Goal: Task Accomplishment & Management: Complete application form

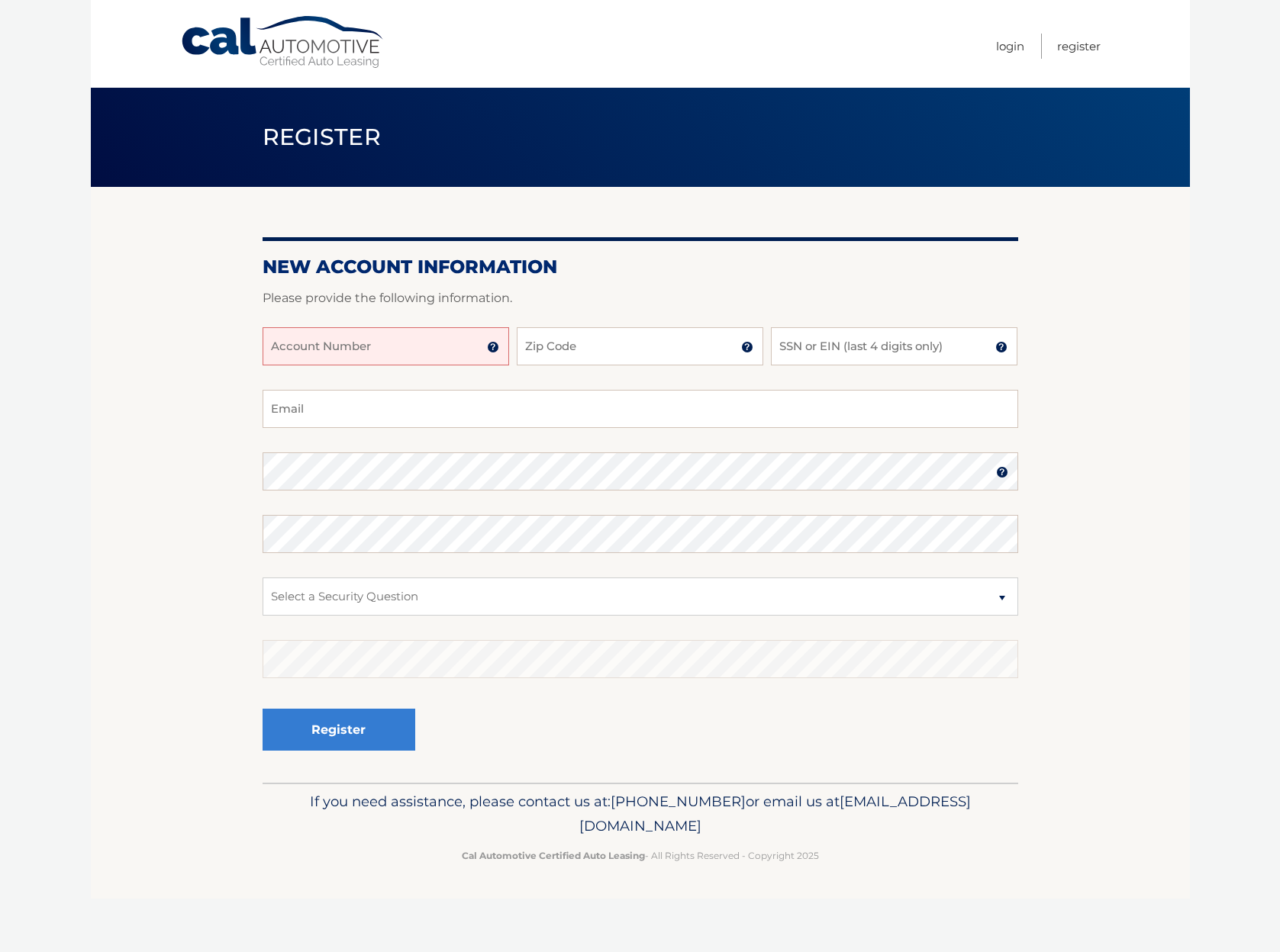
click at [338, 350] on input "Account Number" at bounding box center [385, 346] width 246 height 38
type input "44455999542"
click at [607, 342] on input "Zip Code" at bounding box center [640, 346] width 246 height 38
type input "33331"
click at [799, 355] on input "SSN or EIN (last 4 digits only)" at bounding box center [894, 346] width 246 height 38
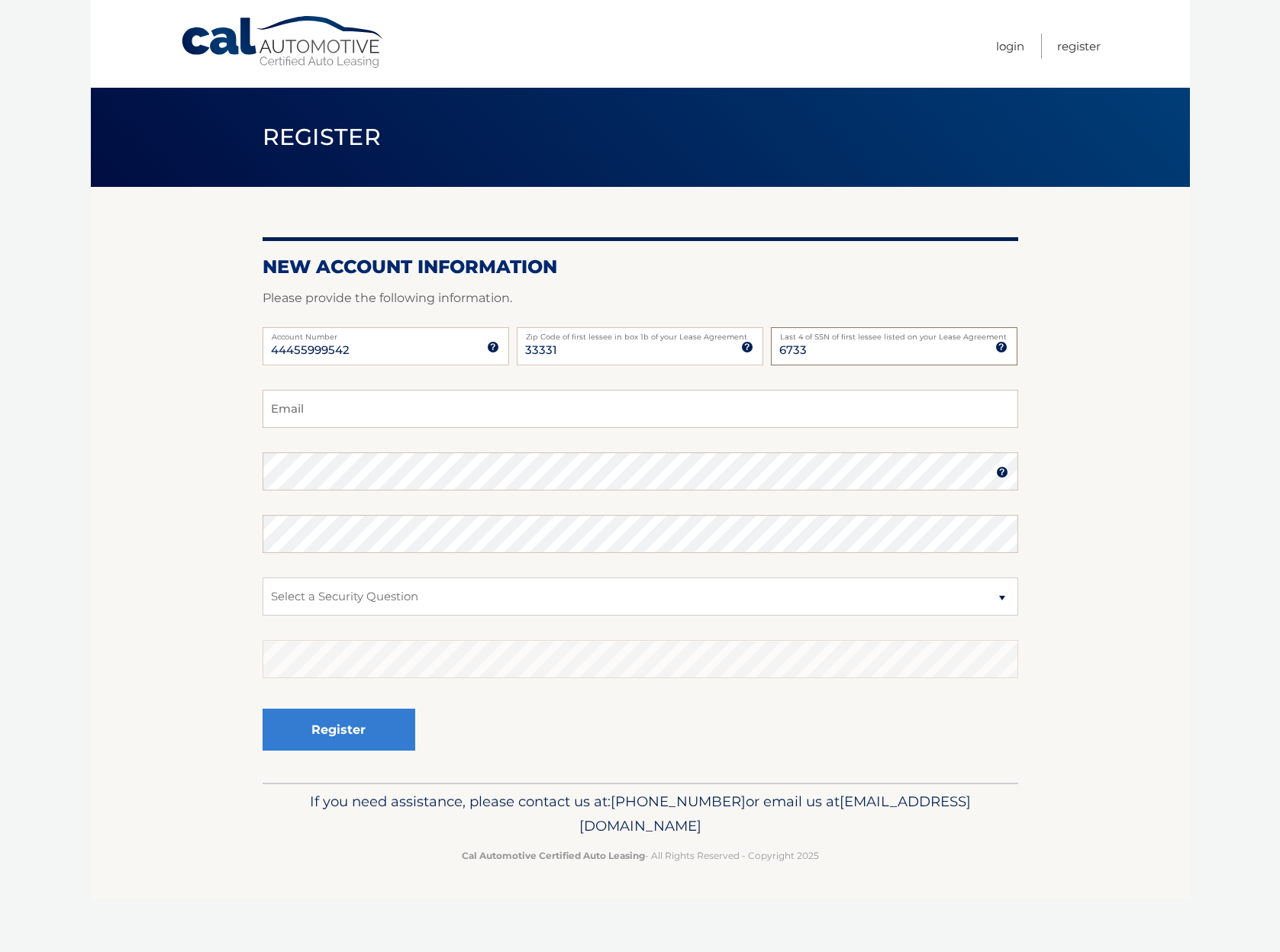
type input "6733"
click at [330, 408] on input "Email" at bounding box center [640, 409] width 756 height 38
type input "ginavignolor@gmail.com"
click at [408, 610] on select "Select a Security Question What was the name of your elementary school? What is…" at bounding box center [640, 597] width 756 height 38
select select "1"
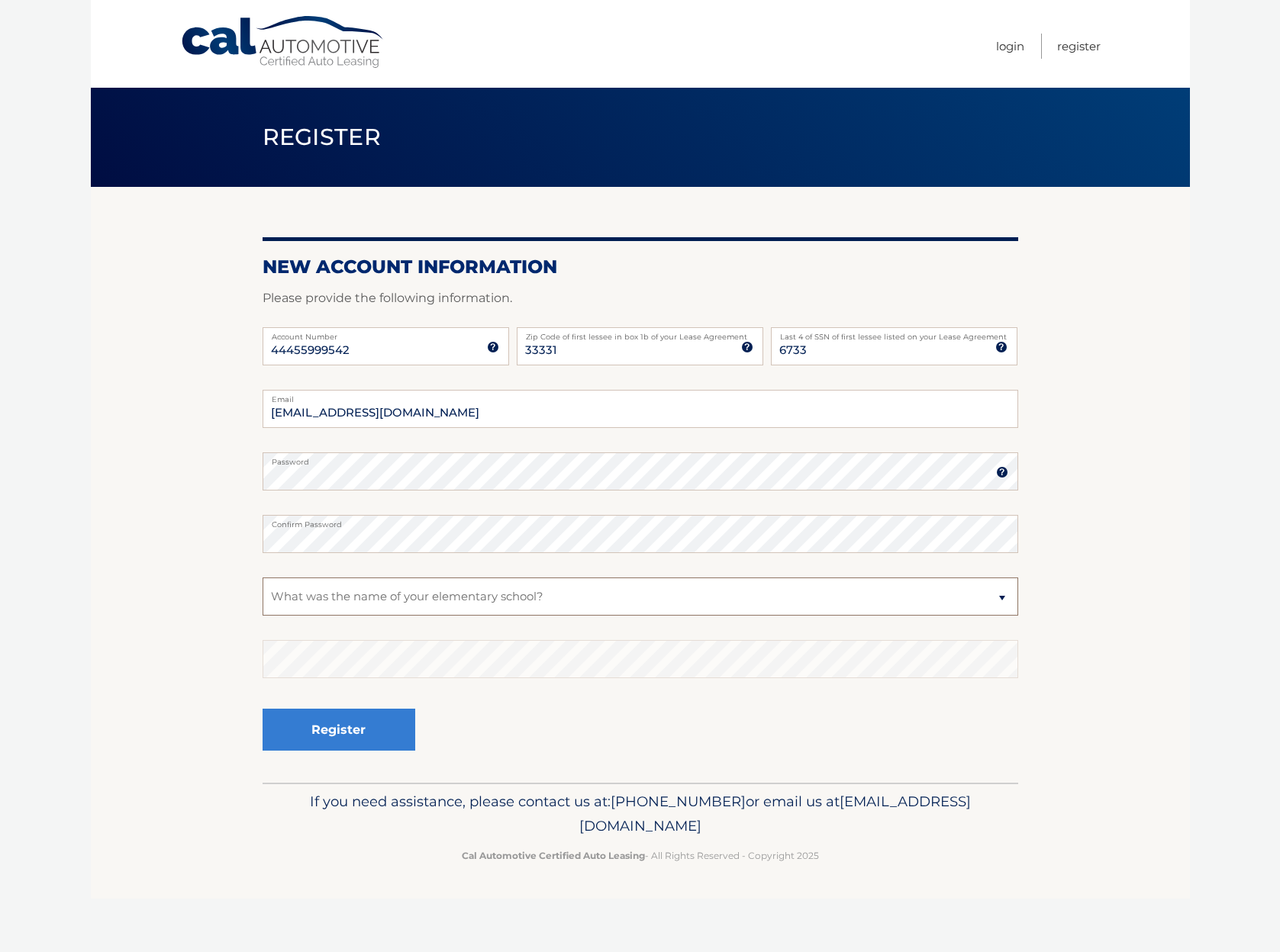
click at [263, 577] on select "Select a Security Question What was the name of your elementary school? What is…" at bounding box center [640, 597] width 756 height 38
click at [386, 720] on button "Register" at bounding box center [339, 729] width 153 height 42
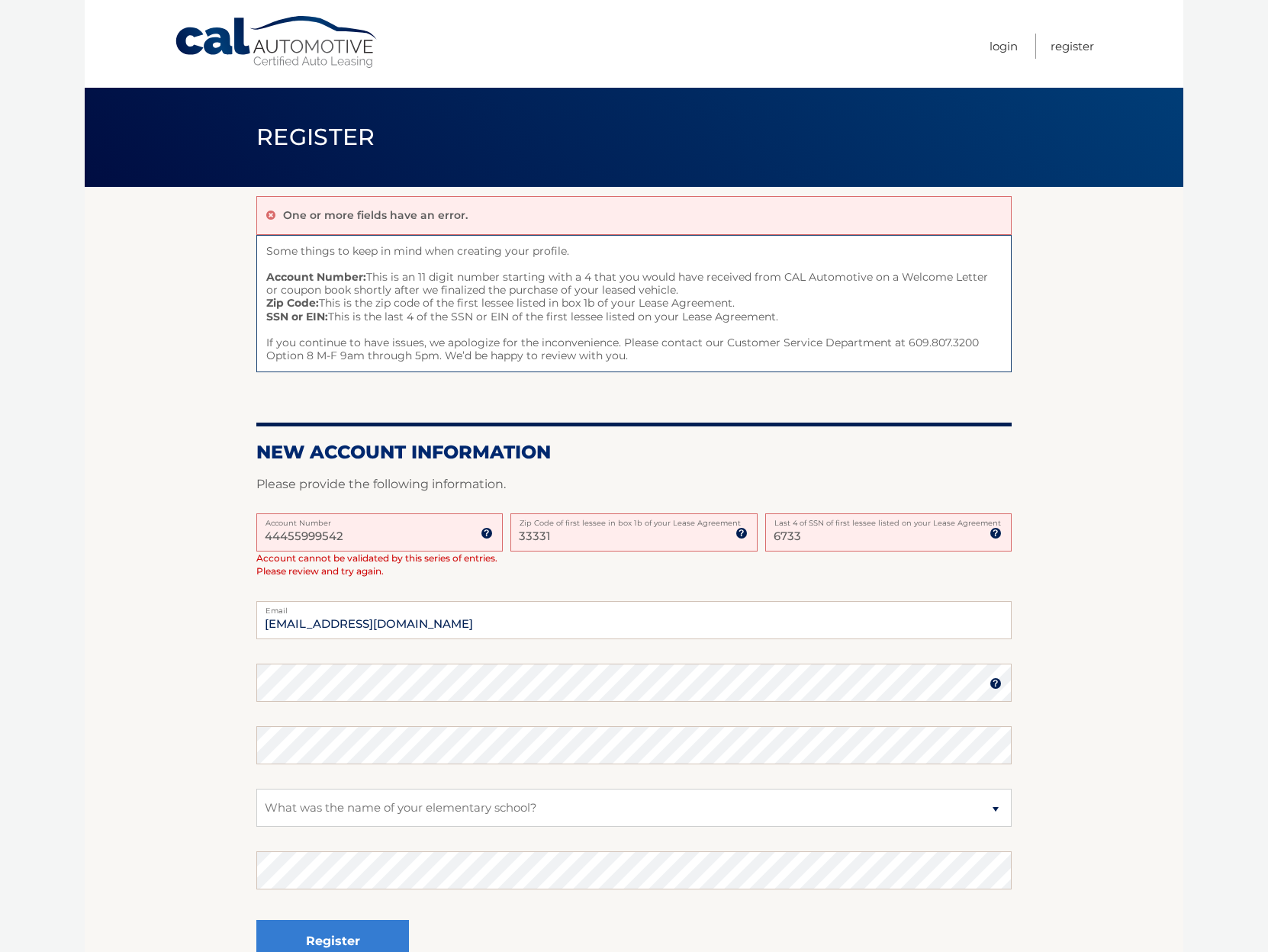
click at [396, 525] on label "Account Number" at bounding box center [379, 520] width 246 height 12
click at [396, 525] on input "44455999542" at bounding box center [379, 533] width 246 height 38
drag, startPoint x: 376, startPoint y: 531, endPoint x: 104, endPoint y: 527, distance: 272.0
click at [104, 527] on section "One or more fields have an error. Some things to keep in mind when creating you…" at bounding box center [633, 591] width 1098 height 808
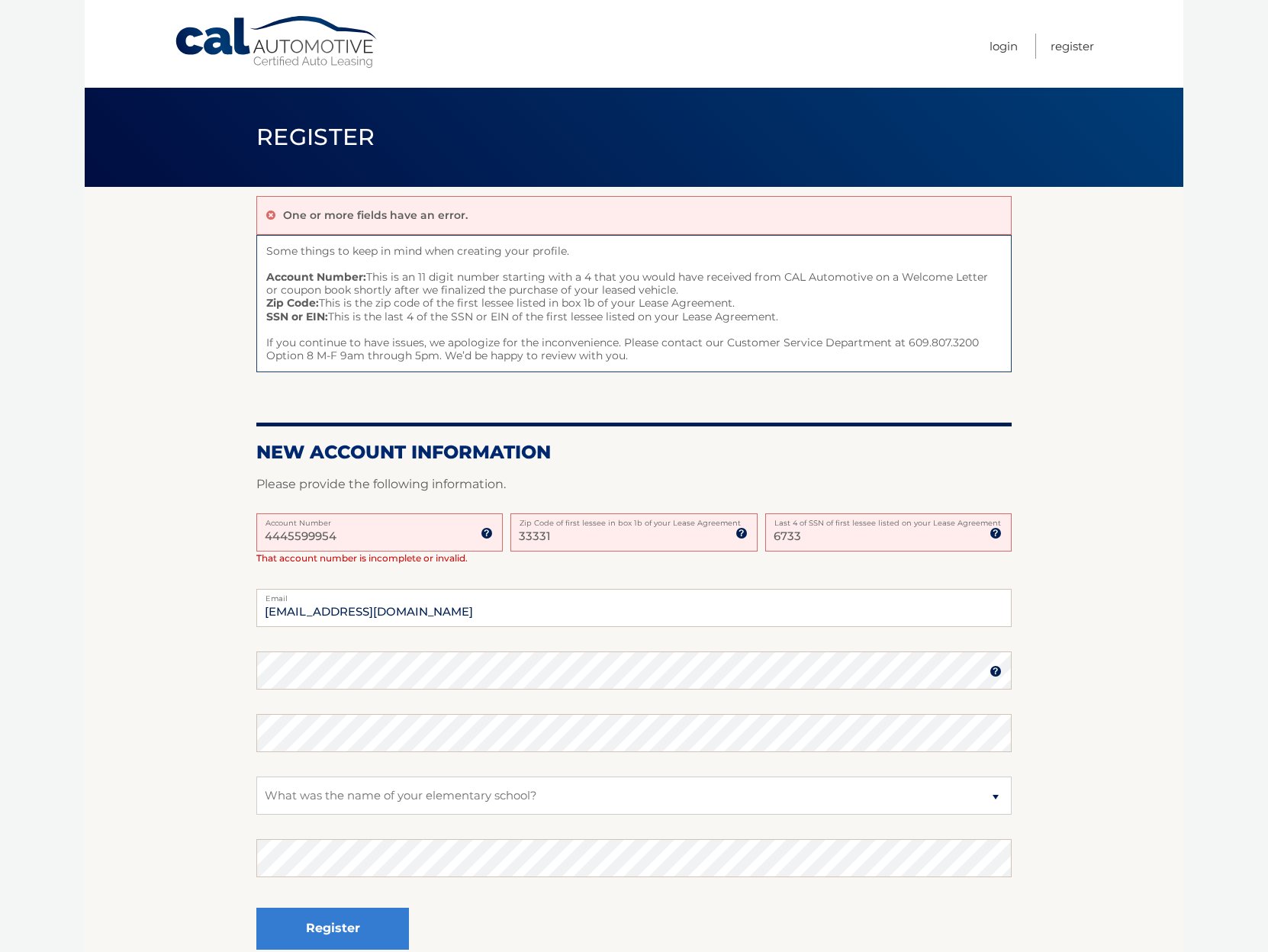
type input "44455999542"
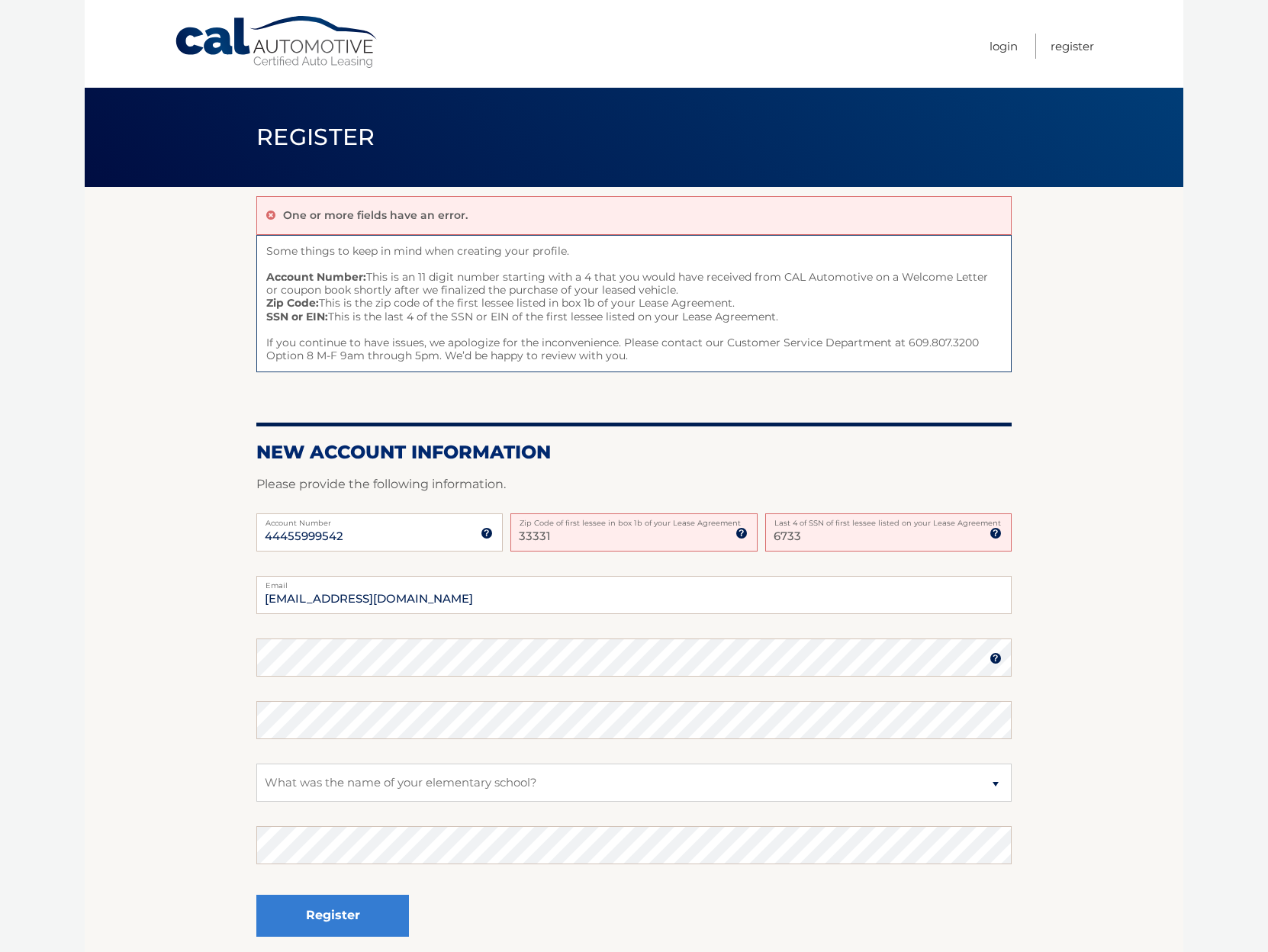
click at [101, 661] on section "One or more fields have an error. Some things to keep in mind when creating you…" at bounding box center [633, 578] width 1098 height 782
click at [333, 935] on button "Register" at bounding box center [332, 916] width 153 height 42
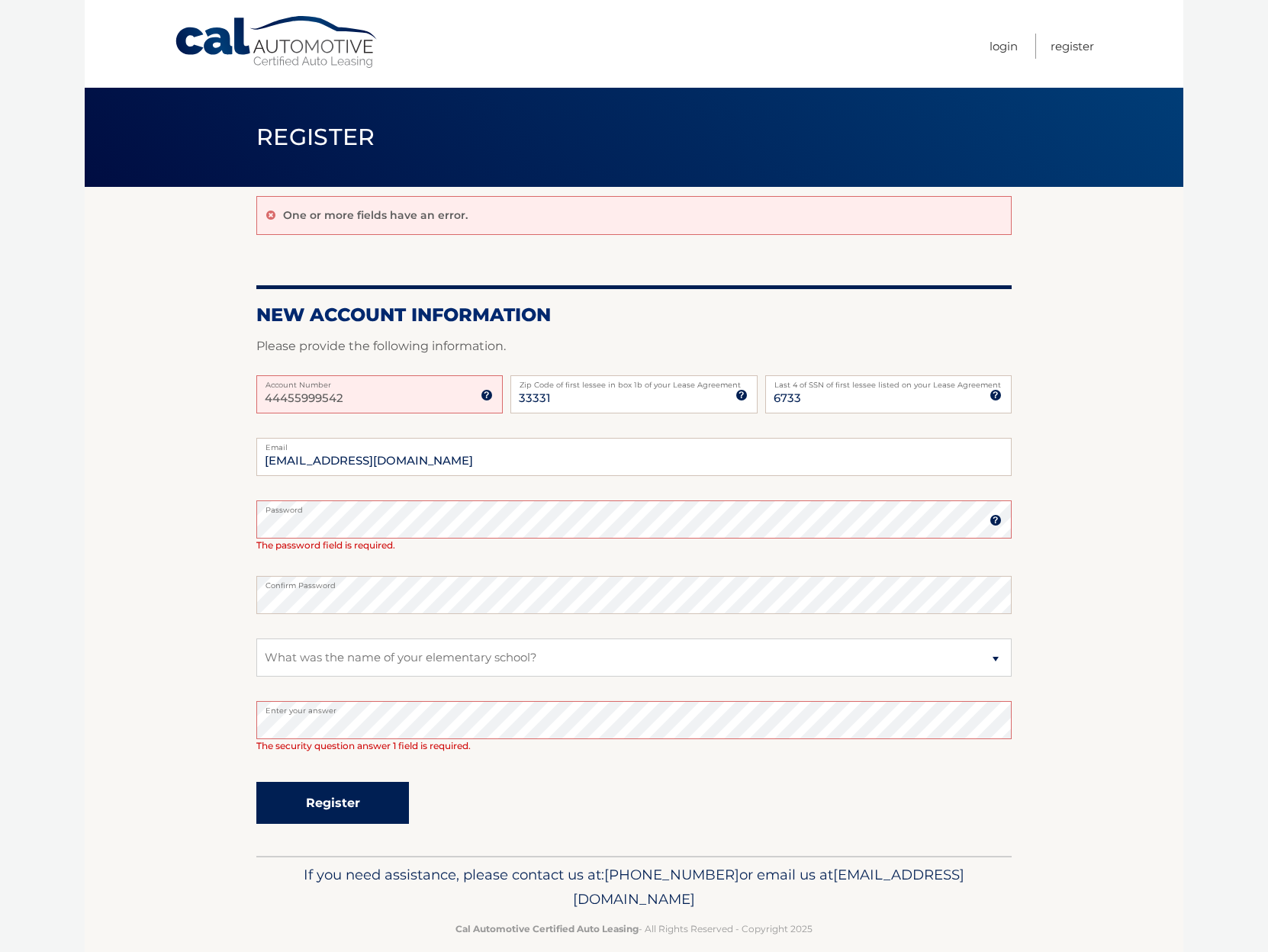
click at [351, 812] on button "Register" at bounding box center [332, 803] width 153 height 42
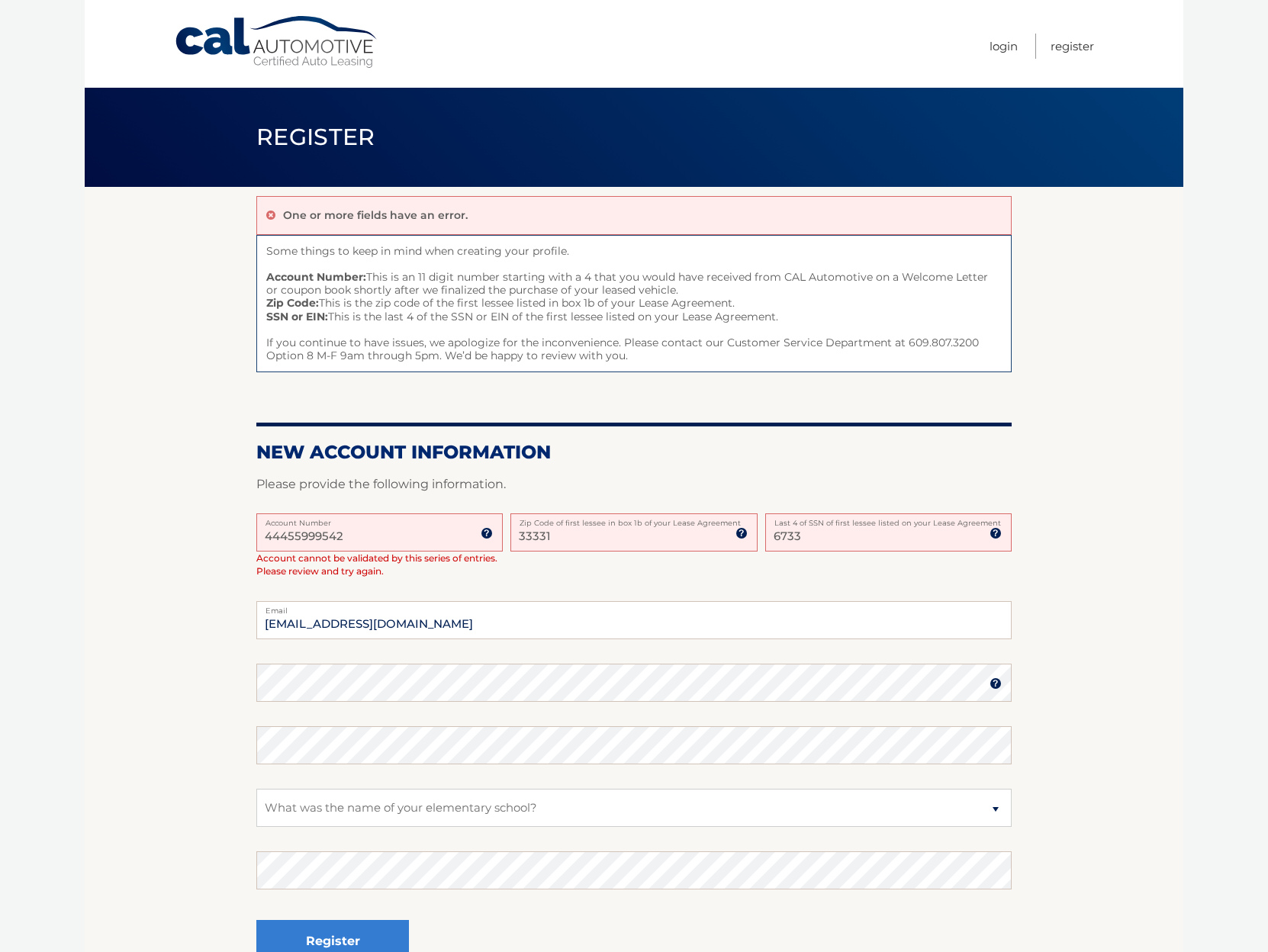
drag, startPoint x: 289, startPoint y: 535, endPoint x: 302, endPoint y: 534, distance: 13.0
click at [302, 534] on input "44455999542" at bounding box center [379, 533] width 246 height 38
drag, startPoint x: 323, startPoint y: 540, endPoint x: 527, endPoint y: 518, distance: 205.2
click at [520, 517] on div "44455999542 Account Number 11 digit account number provided on your coupon book…" at bounding box center [634, 557] width 755 height 88
click at [624, 564] on div "44455999542 Account Number 11 digit account number provided on your coupon book…" at bounding box center [634, 557] width 755 height 88
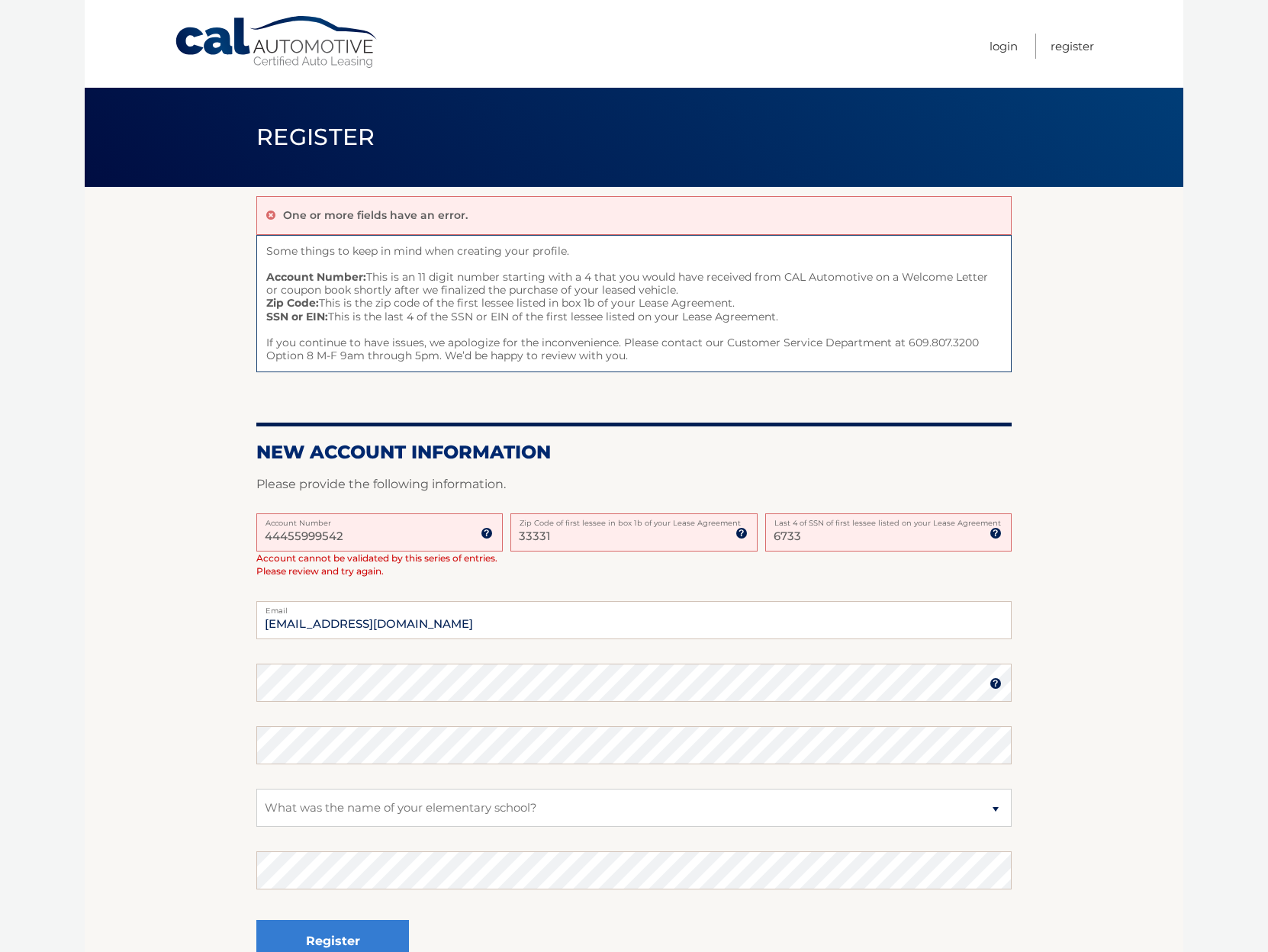
click at [481, 539] on img at bounding box center [487, 534] width 12 height 12
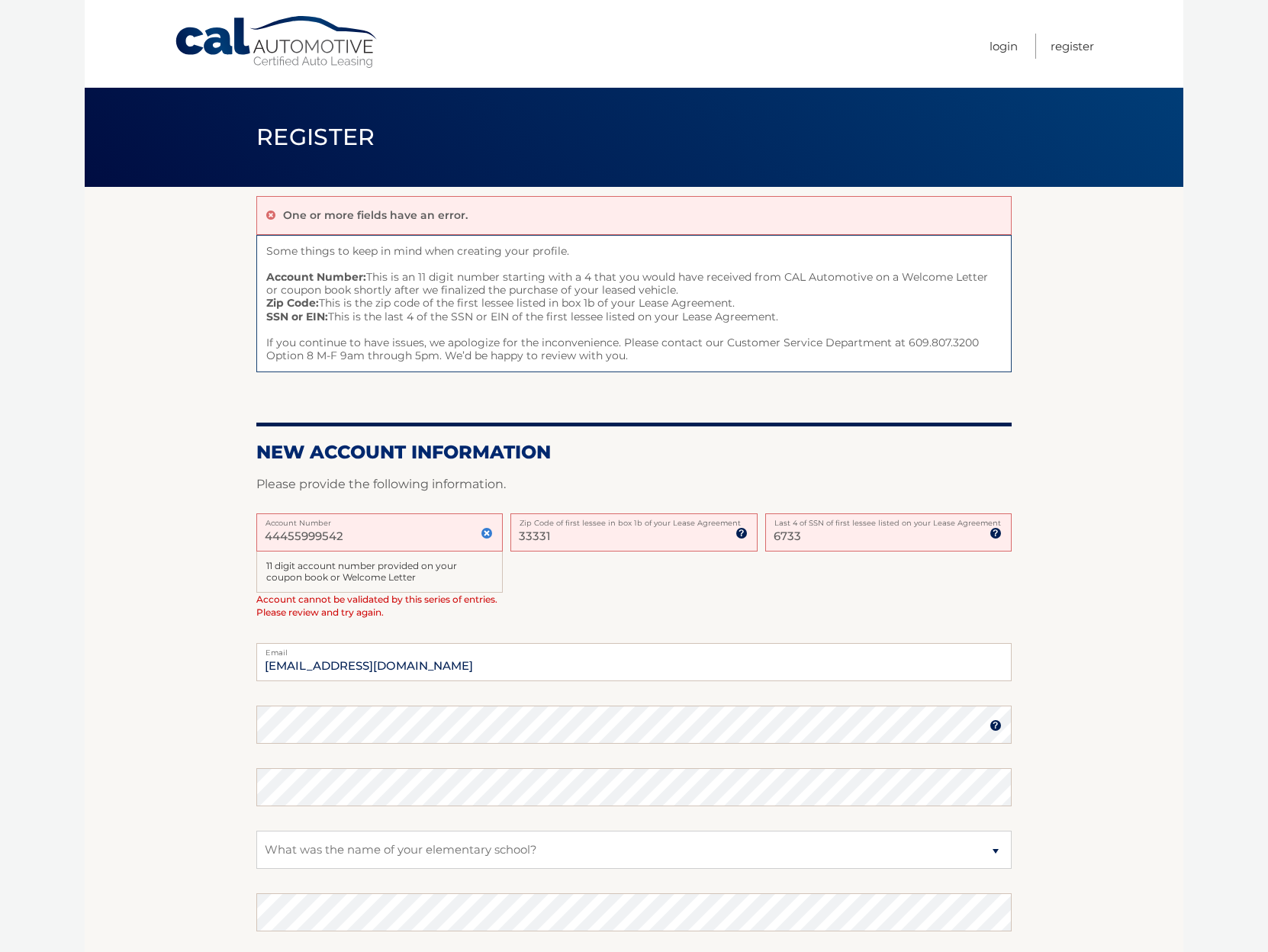
click at [481, 539] on img at bounding box center [487, 534] width 12 height 12
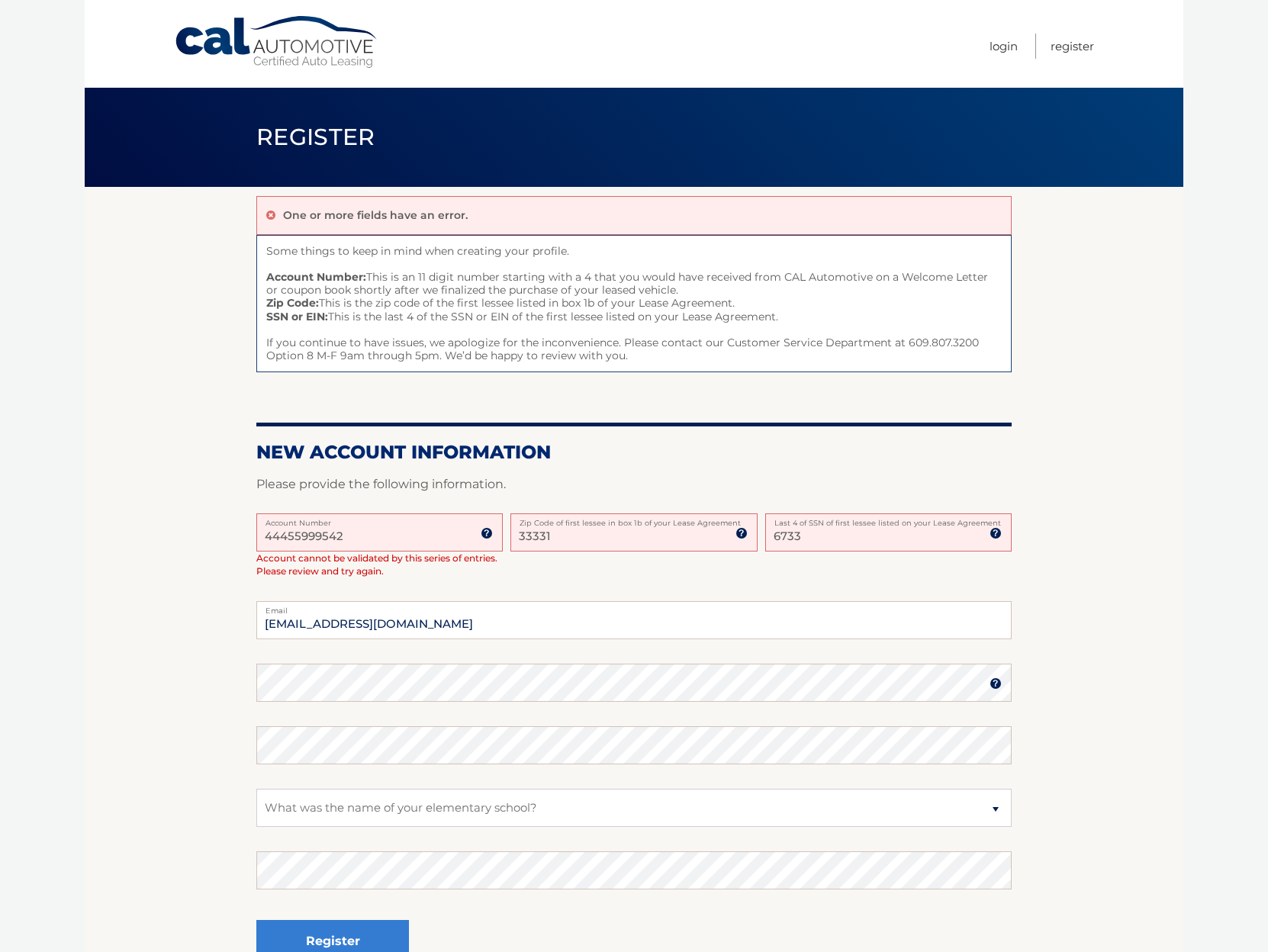
click at [481, 539] on img at bounding box center [487, 534] width 12 height 12
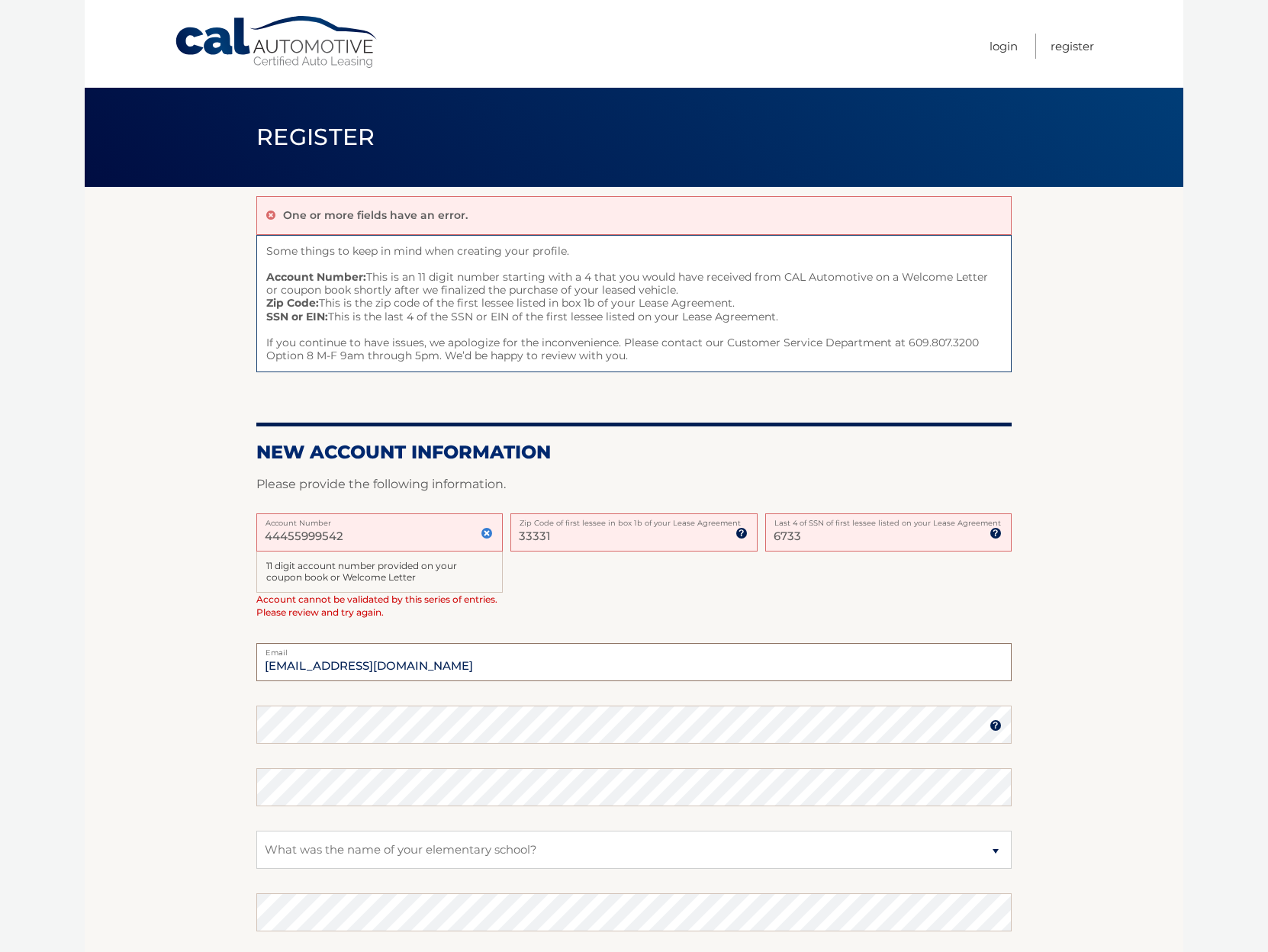
drag, startPoint x: 452, startPoint y: 659, endPoint x: 110, endPoint y: 671, distance: 342.2
click at [110, 671] on section "One or more fields have an error. Some things to keep in mind when creating you…" at bounding box center [633, 612] width 1098 height 849
type input "[EMAIL_ADDRESS][DOMAIN_NAME]"
click at [540, 856] on select "Select a Security Question What was the name of your elementary school? What is…" at bounding box center [634, 850] width 755 height 38
click at [256, 831] on select "Select a Security Question What was the name of your elementary school? What is…" at bounding box center [634, 850] width 755 height 38
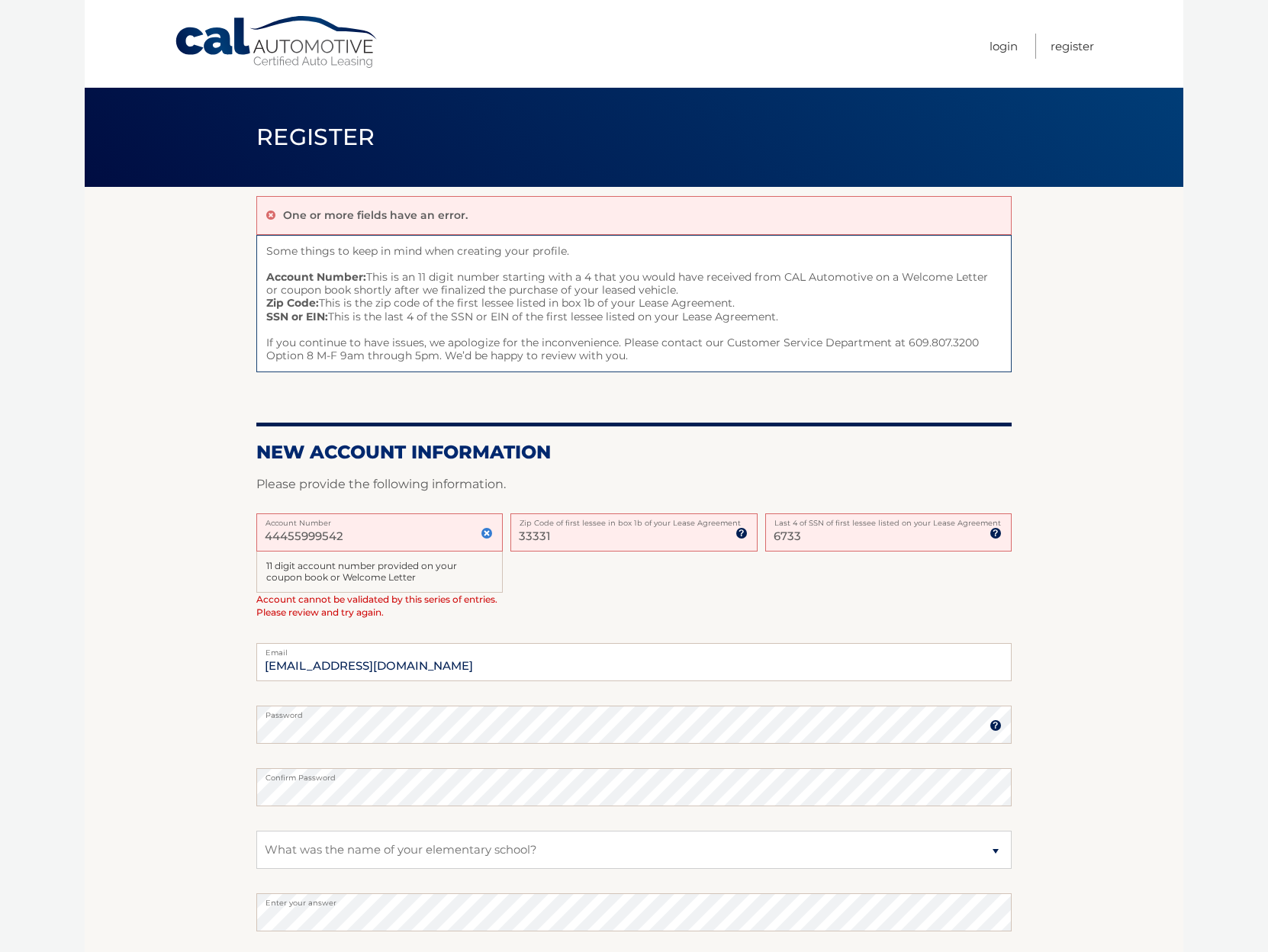
click at [131, 847] on section "One or more fields have an error. Some things to keep in mind when creating you…" at bounding box center [633, 612] width 1098 height 849
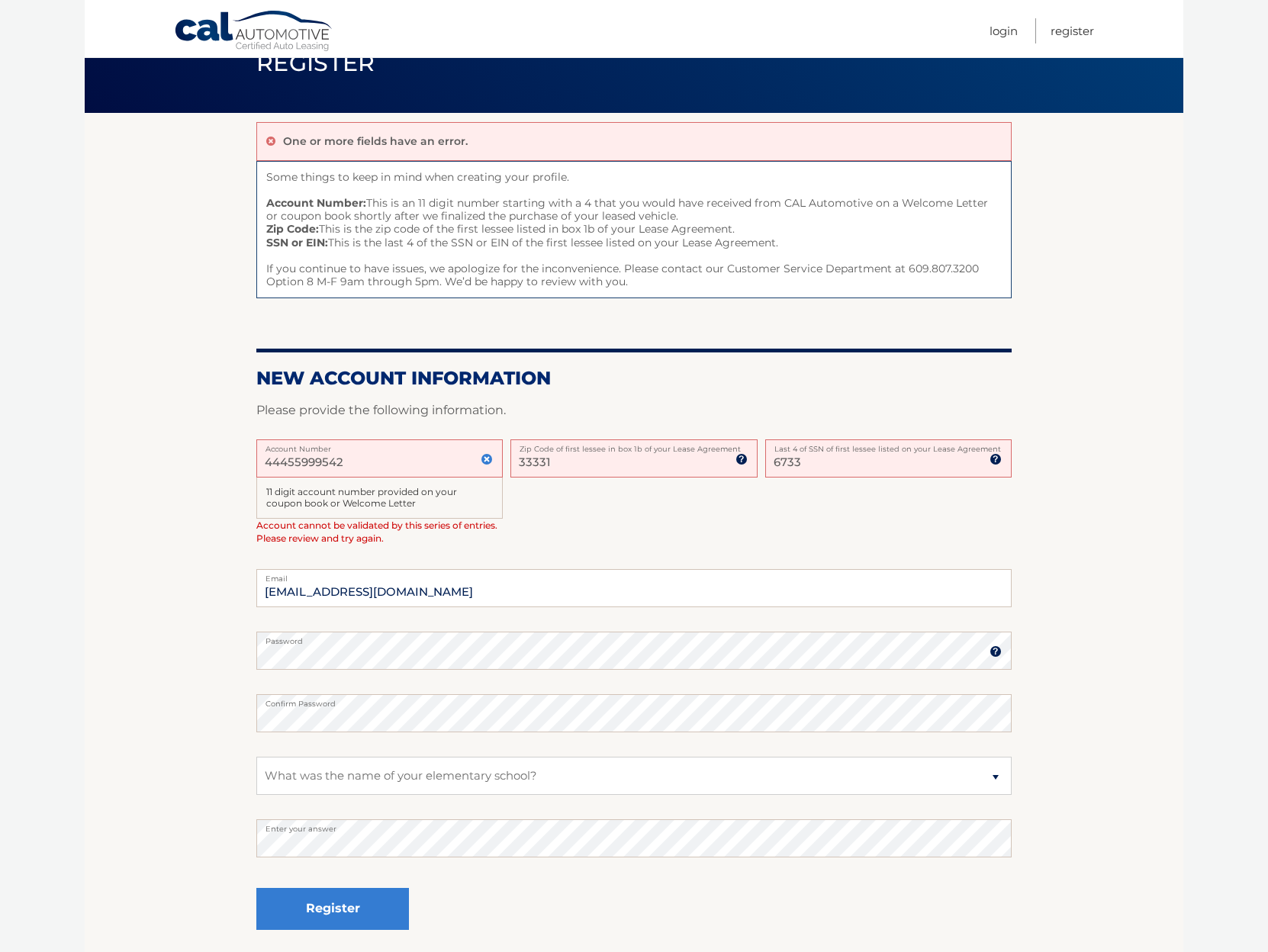
scroll to position [76, 0]
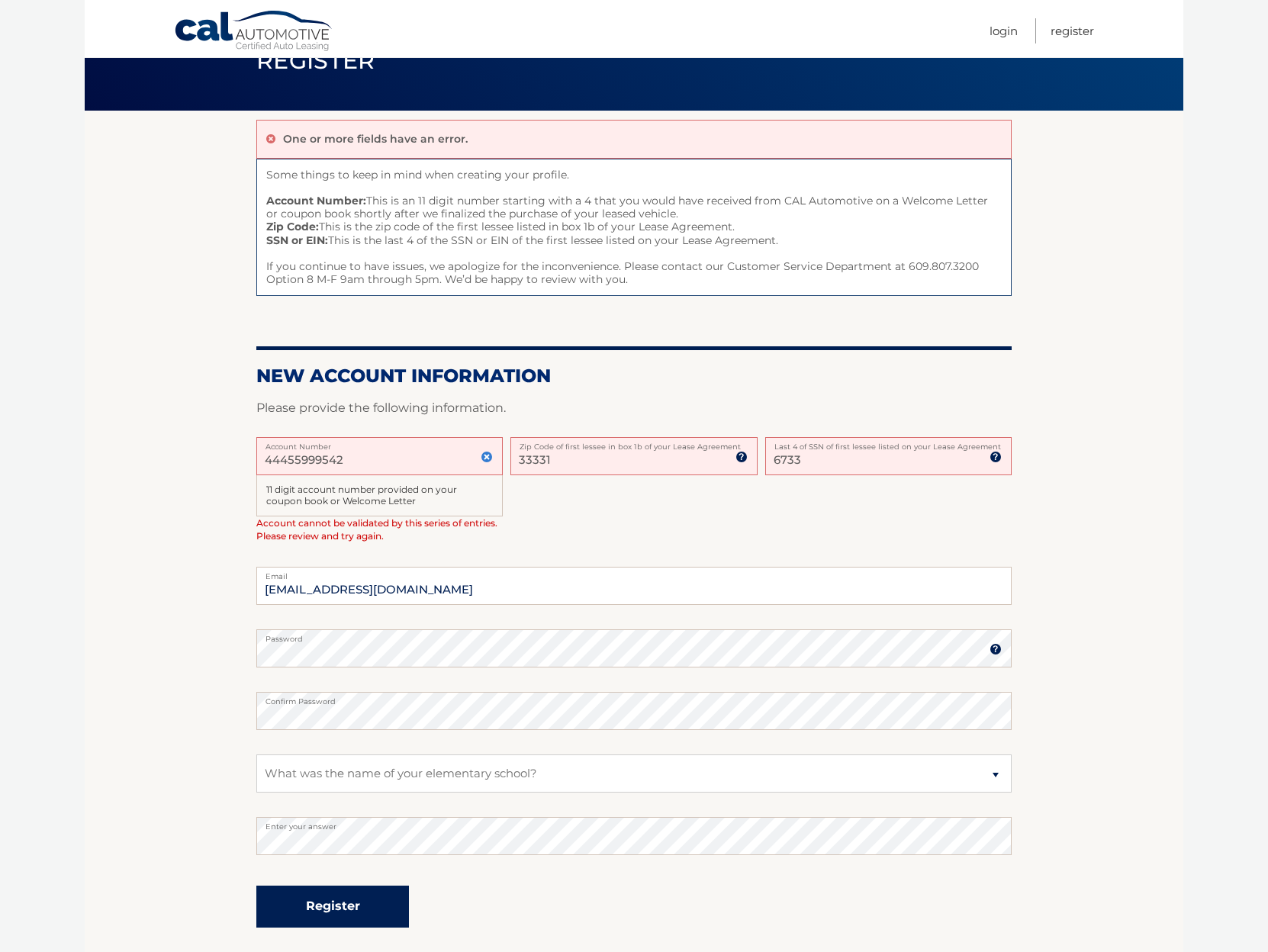
click at [305, 902] on button "Register" at bounding box center [332, 907] width 153 height 42
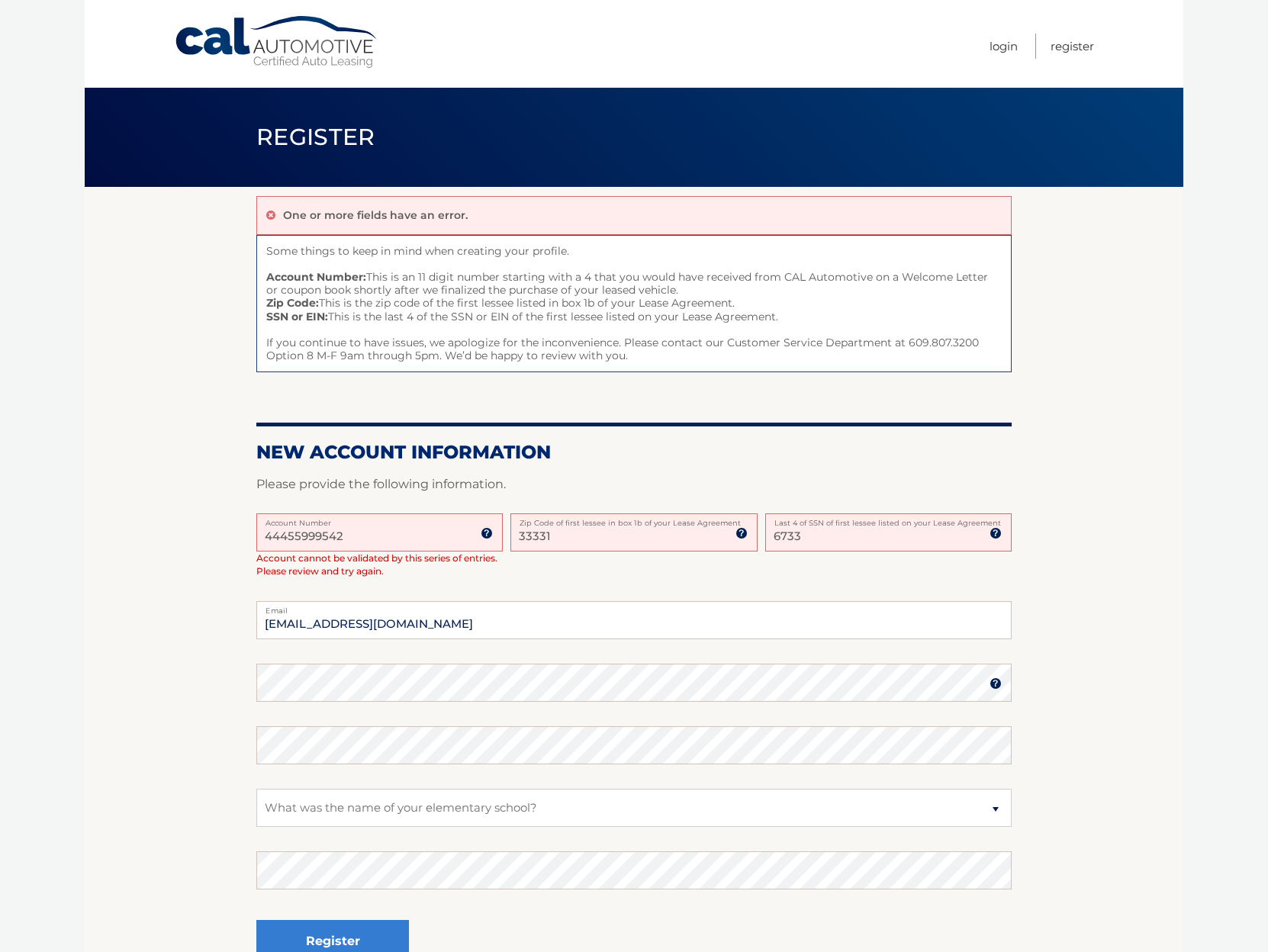
click at [603, 550] on input "33331" at bounding box center [633, 533] width 246 height 38
click at [326, 144] on span "Register" at bounding box center [315, 137] width 119 height 28
click at [258, 35] on link "Cal Automotive" at bounding box center [277, 42] width 206 height 55
